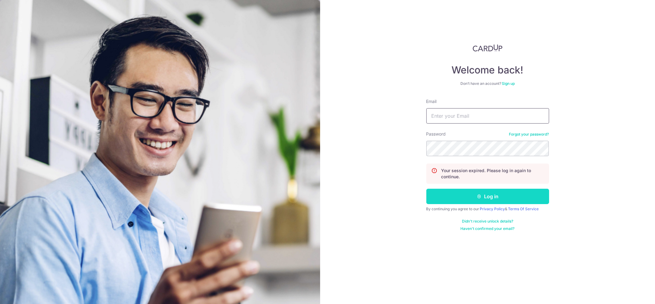
type input "[EMAIL_ADDRESS][DOMAIN_NAME]"
click at [482, 193] on button "Log in" at bounding box center [488, 196] width 123 height 15
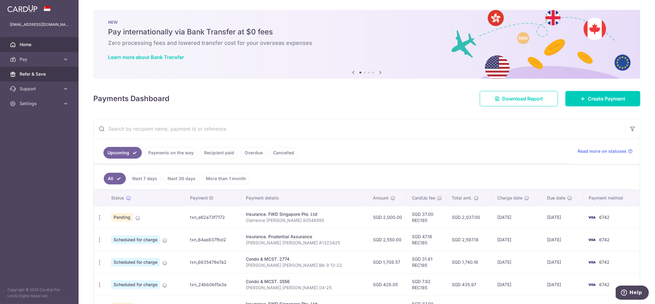
click at [37, 71] on span "Refer & Save" at bounding box center [40, 74] width 41 height 6
